Goal: Information Seeking & Learning: Learn about a topic

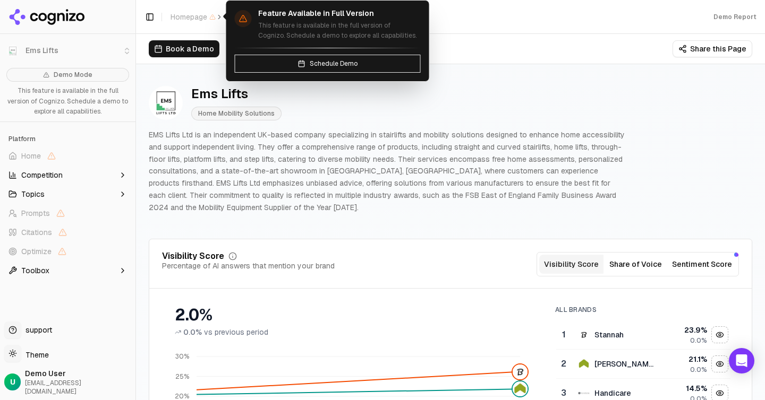
click at [73, 29] on div at bounding box center [67, 17] width 135 height 34
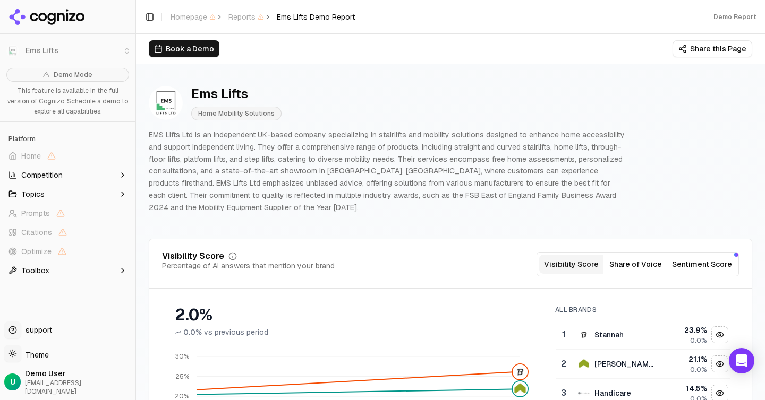
click at [69, 12] on icon at bounding box center [46, 17] width 77 height 16
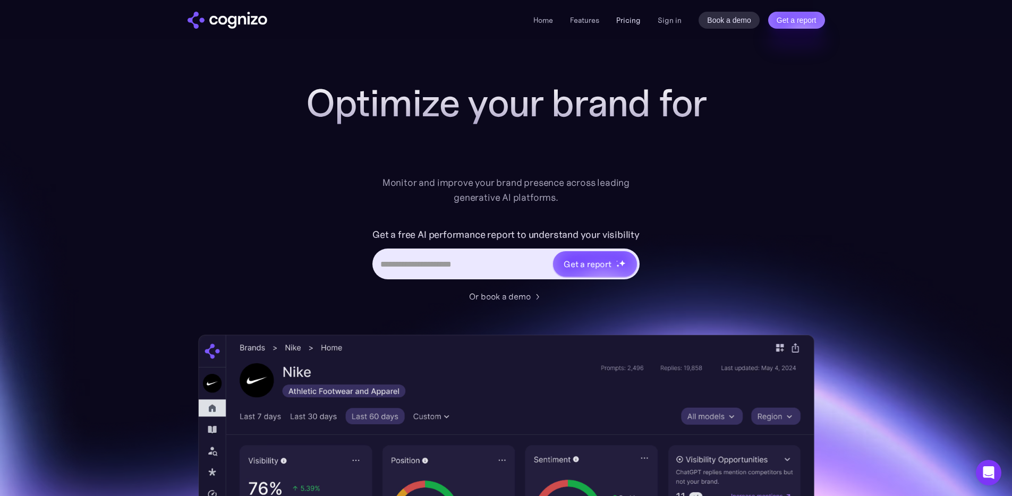
click at [636, 20] on link "Pricing" at bounding box center [628, 20] width 24 height 10
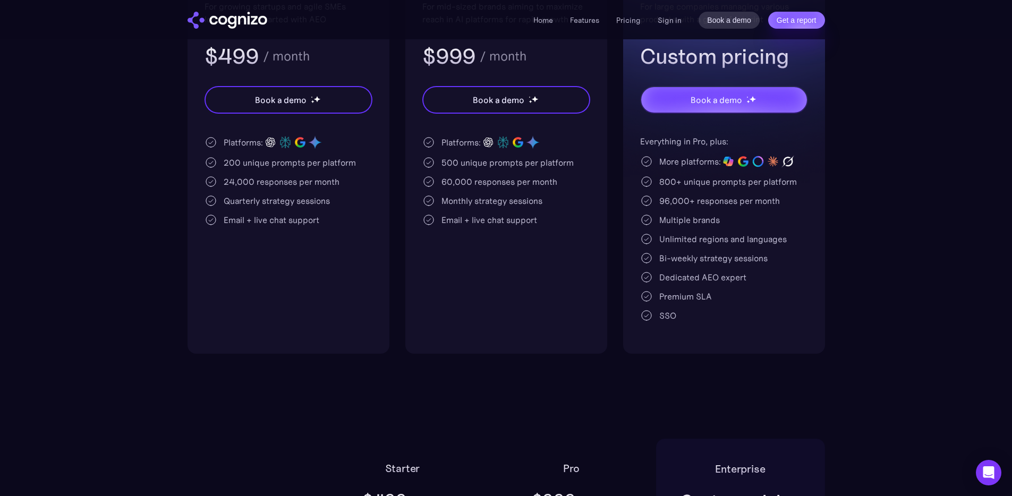
scroll to position [215, 0]
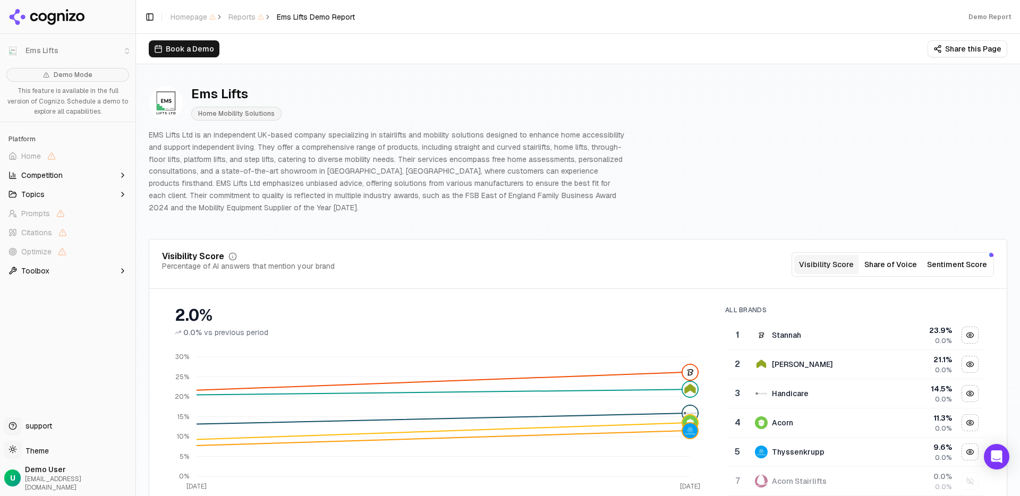
click at [36, 194] on span "Topics" at bounding box center [32, 194] width 23 height 11
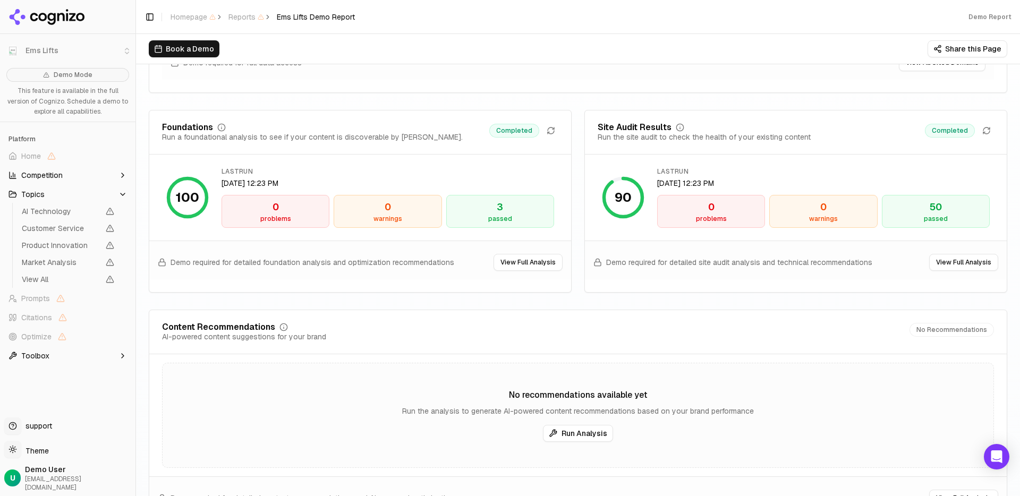
scroll to position [1544, 0]
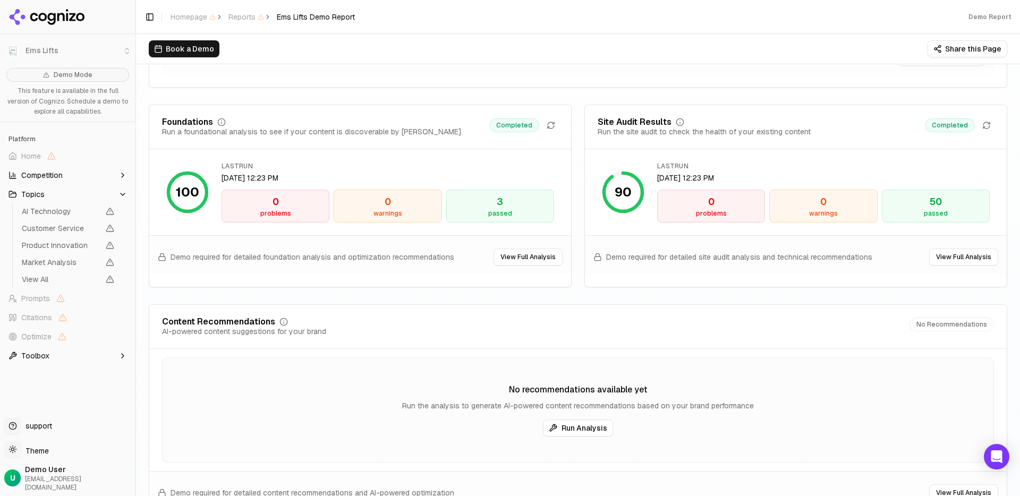
click at [511, 263] on button "View Full Analysis" at bounding box center [527, 257] width 69 height 17
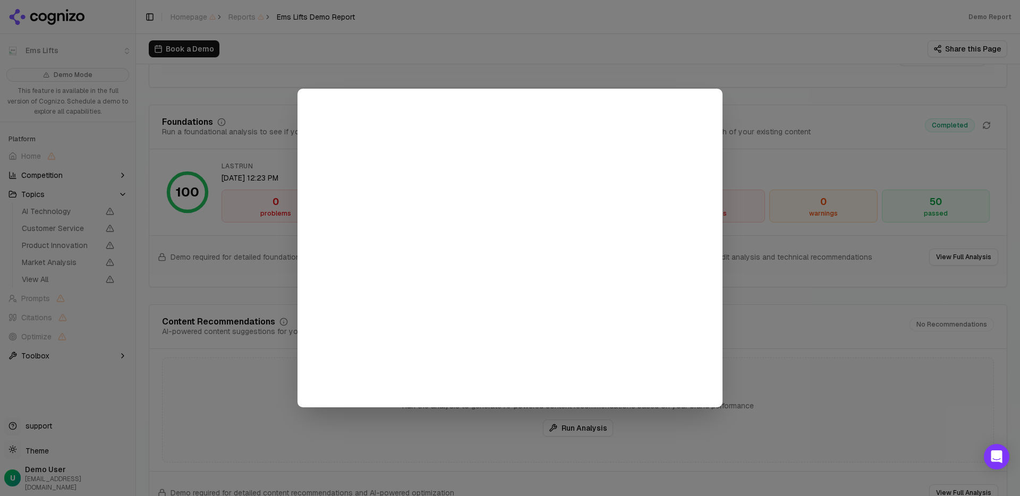
click at [379, 59] on div at bounding box center [510, 248] width 1020 height 496
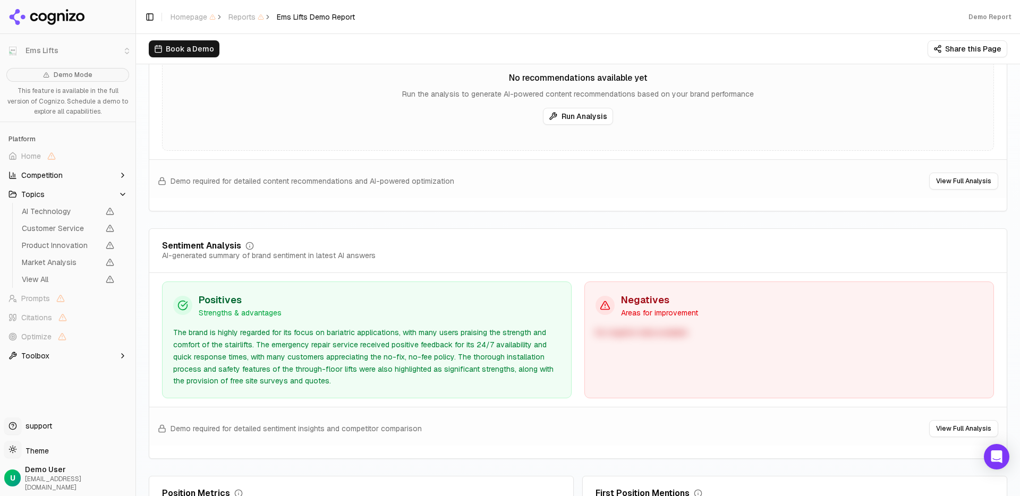
scroll to position [2023, 0]
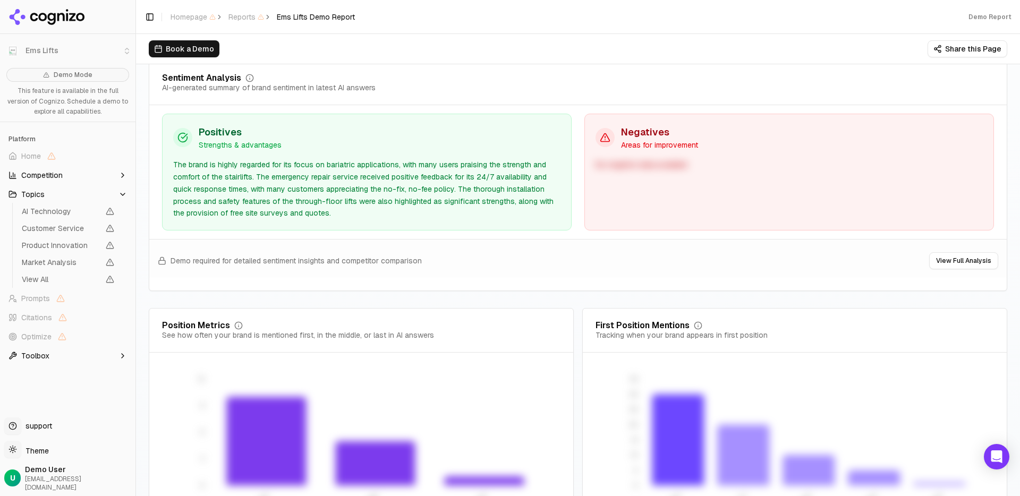
click at [271, 210] on div "The brand is highly regarded for its focus on bariatric applications, with many…" at bounding box center [366, 189] width 387 height 61
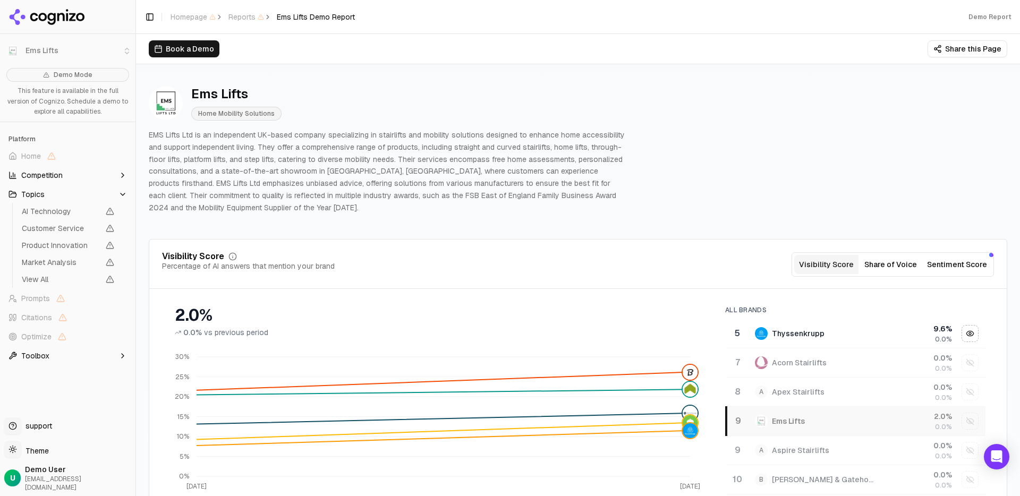
scroll to position [0, 0]
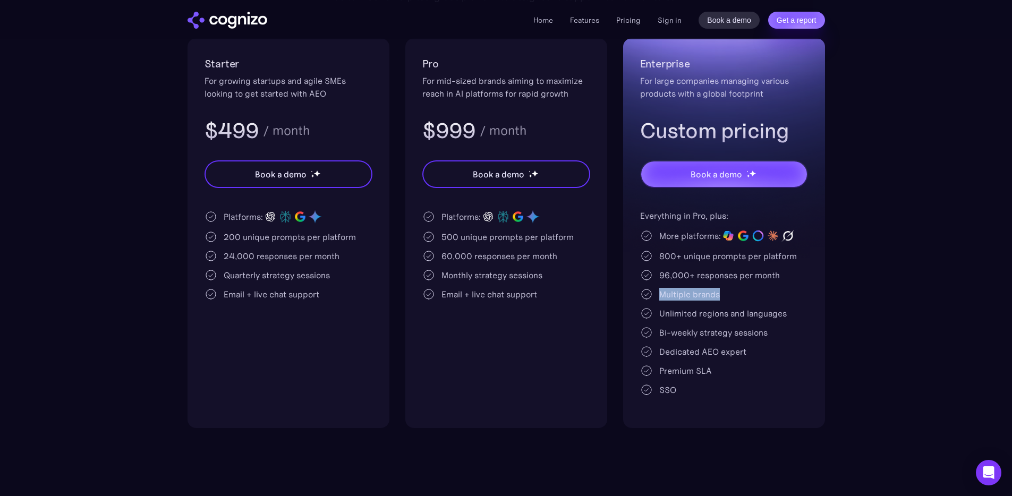
drag, startPoint x: 726, startPoint y: 295, endPoint x: 659, endPoint y: 290, distance: 68.1
click at [659, 290] on div "Multiple brands" at bounding box center [724, 294] width 168 height 13
